Goal: Task Accomplishment & Management: Use online tool/utility

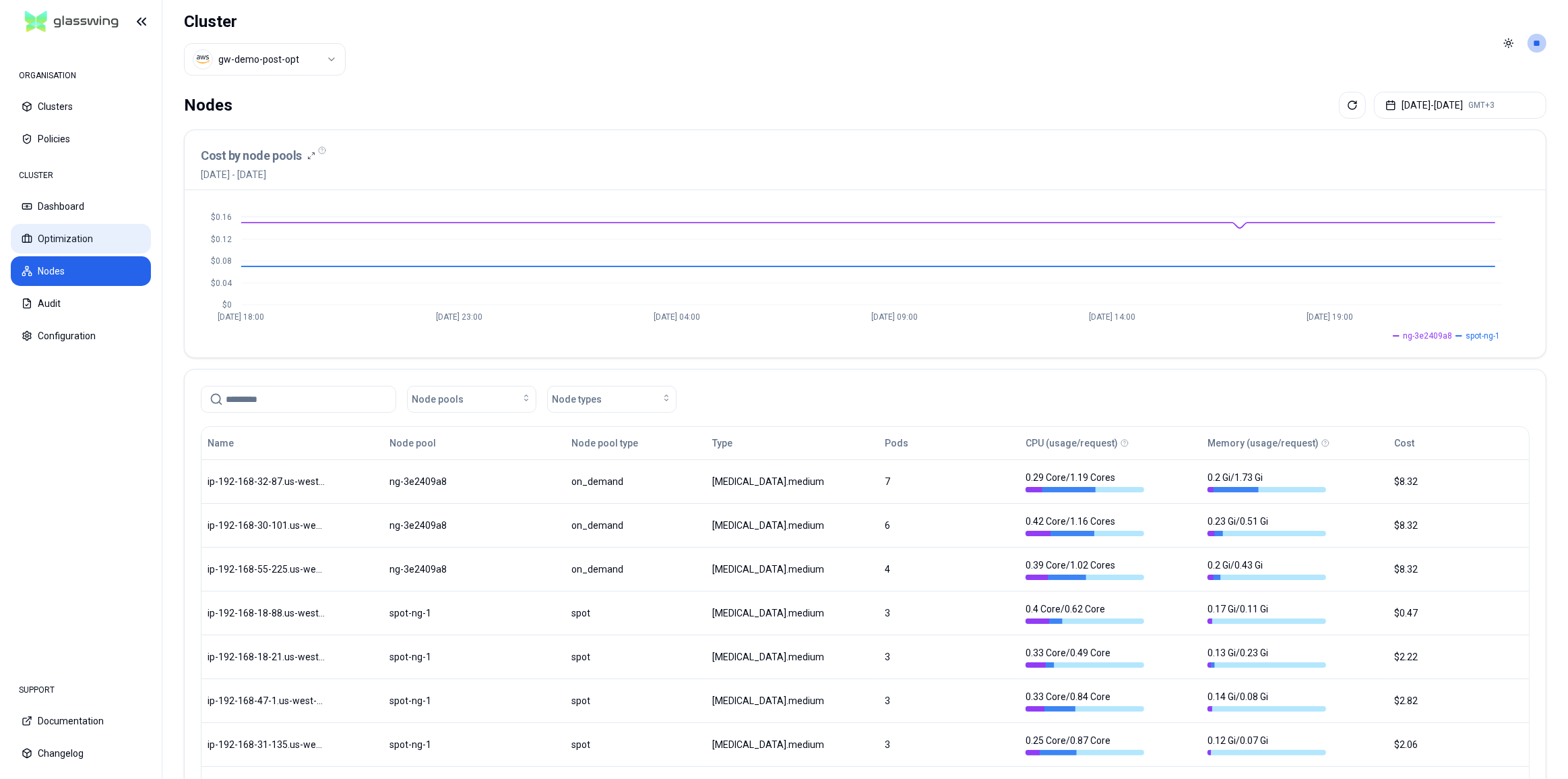
scroll to position [306, 0]
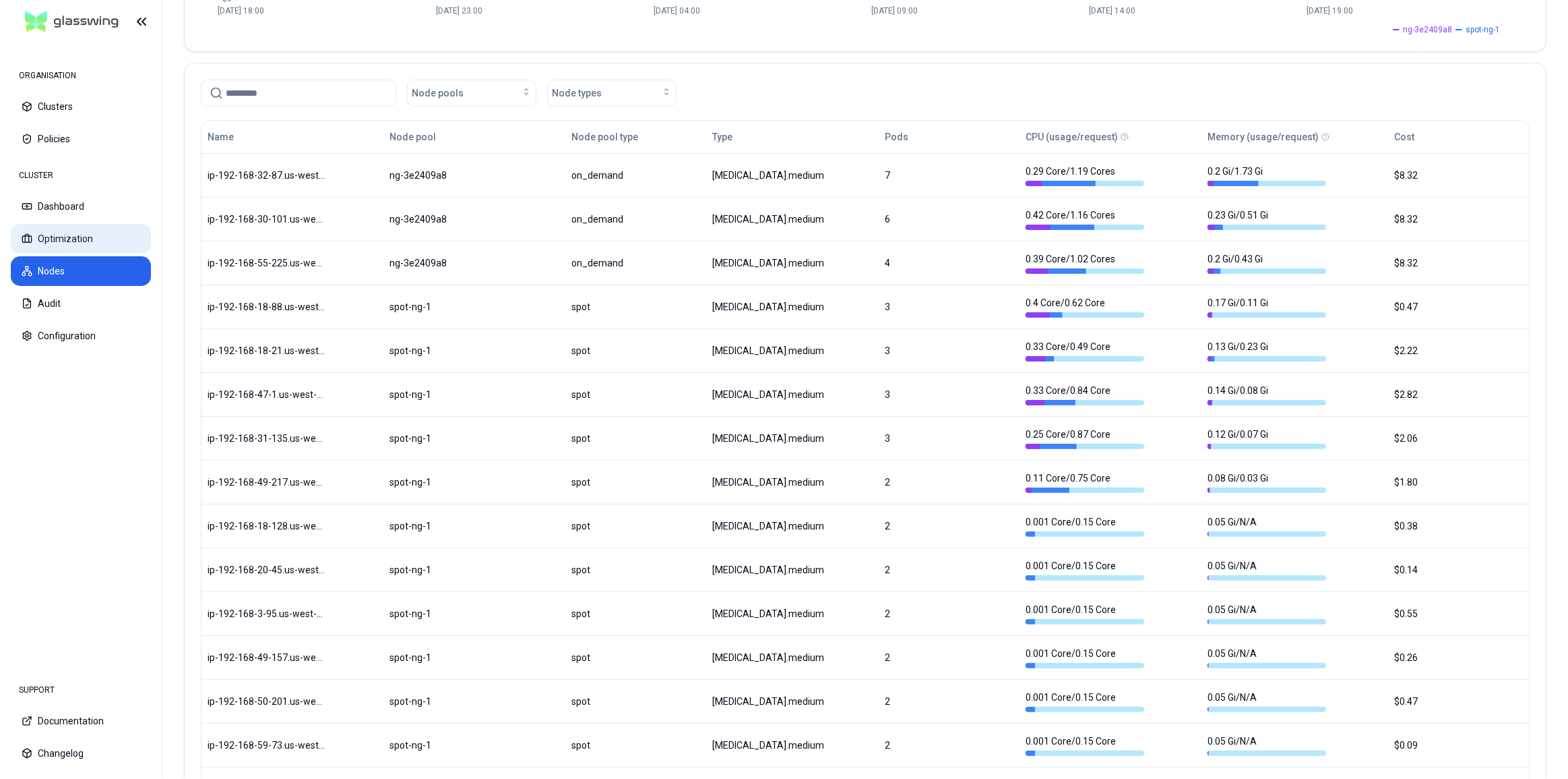
click at [78, 233] on button "Optimization" at bounding box center [81, 238] width 140 height 30
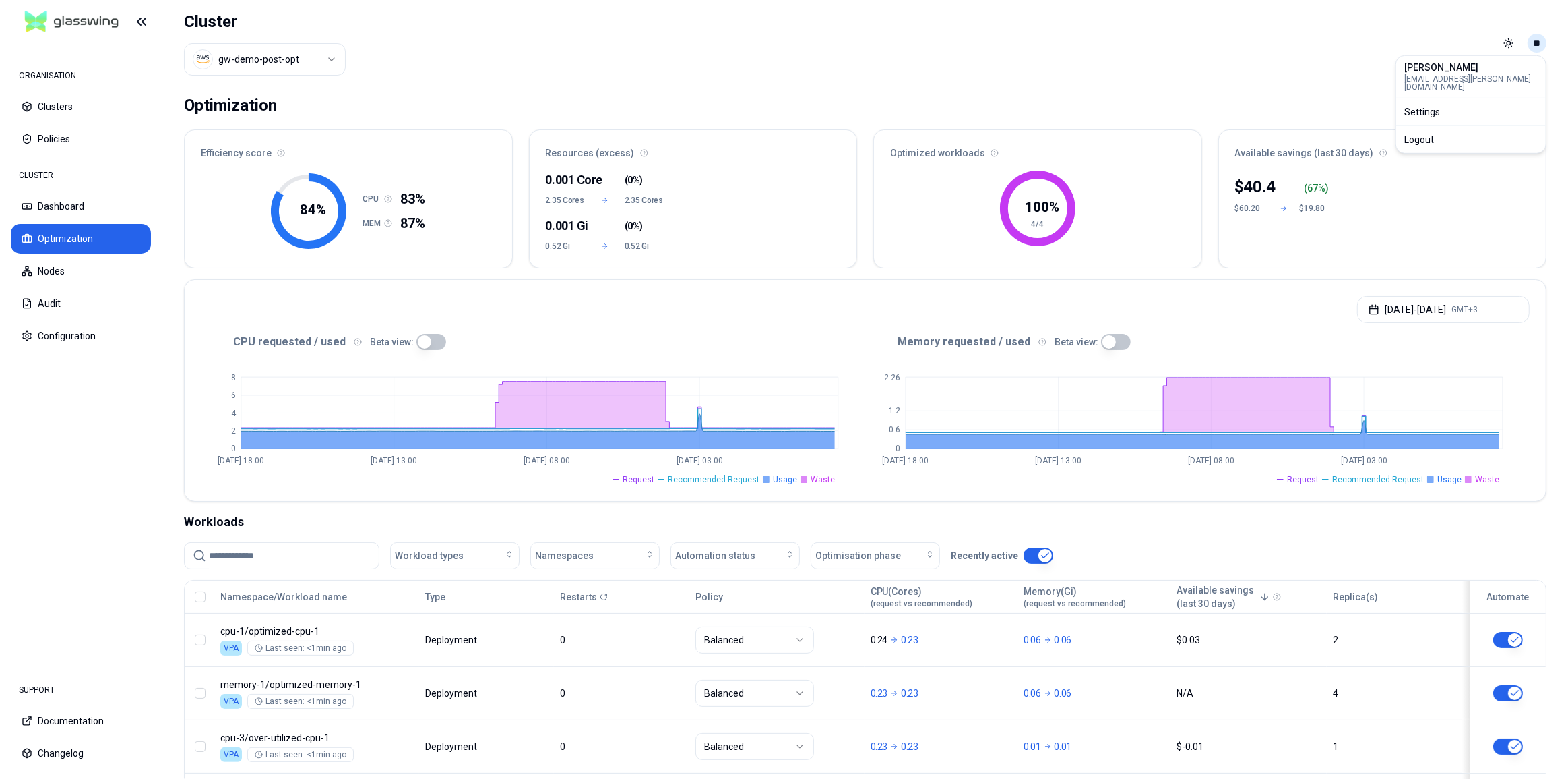
click at [1533, 43] on html "ORGANISATION Clusters Policies CLUSTER Dashboard Optimization Nodes Audit Confi…" at bounding box center [784, 390] width 1568 height 779
click at [1496, 129] on div "Logout" at bounding box center [1471, 139] width 144 height 22
click at [1536, 47] on html "ORGANISATION Clusters Policies CLUSTER Dashboard Optimization Nodes Audit Confi…" at bounding box center [784, 390] width 1568 height 779
click at [1428, 132] on div "Logout" at bounding box center [1471, 139] width 144 height 22
click at [1527, 38] on div "Toggle theme **" at bounding box center [1522, 43] width 48 height 22
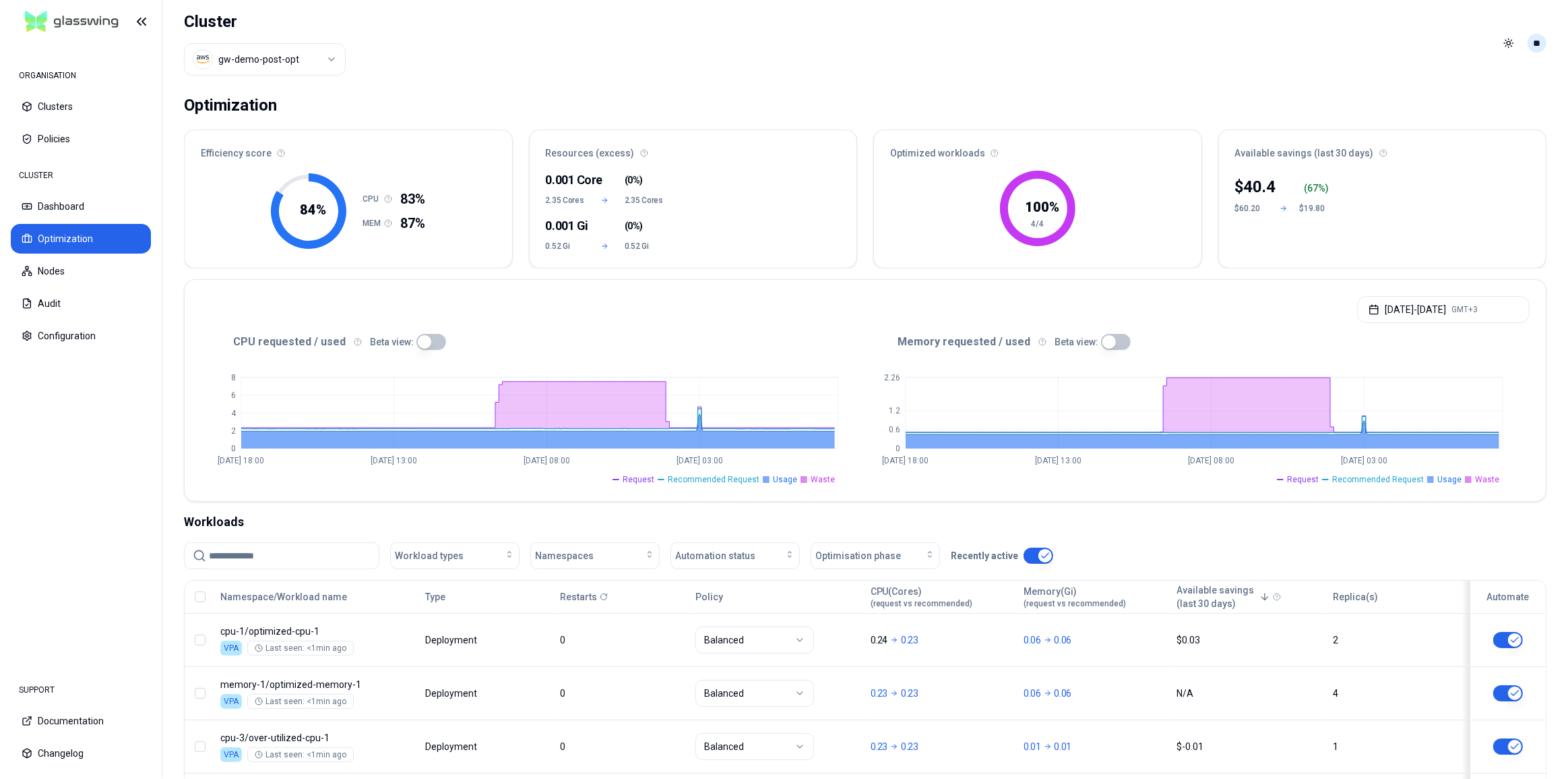
click at [1529, 39] on html "ORGANISATION Clusters Policies CLUSTER Dashboard Optimization Nodes Audit Confi…" at bounding box center [784, 390] width 1568 height 779
click at [1421, 132] on div "Logout" at bounding box center [1471, 139] width 144 height 22
click at [1421, 132] on div "Available savings (last 30 days)" at bounding box center [1382, 149] width 327 height 38
